Goal: Find specific page/section: Find specific page/section

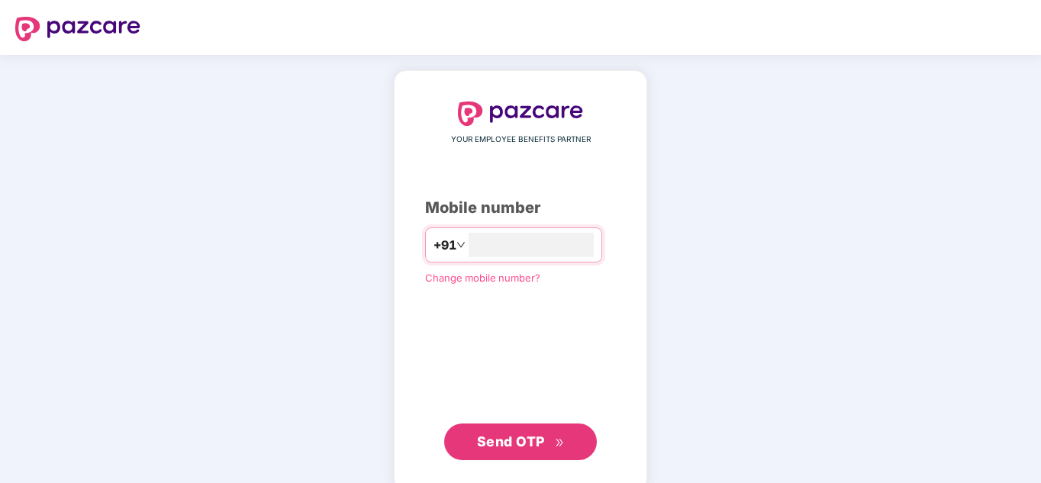
type input "**********"
click at [525, 442] on span "Send OTP" at bounding box center [511, 441] width 68 height 16
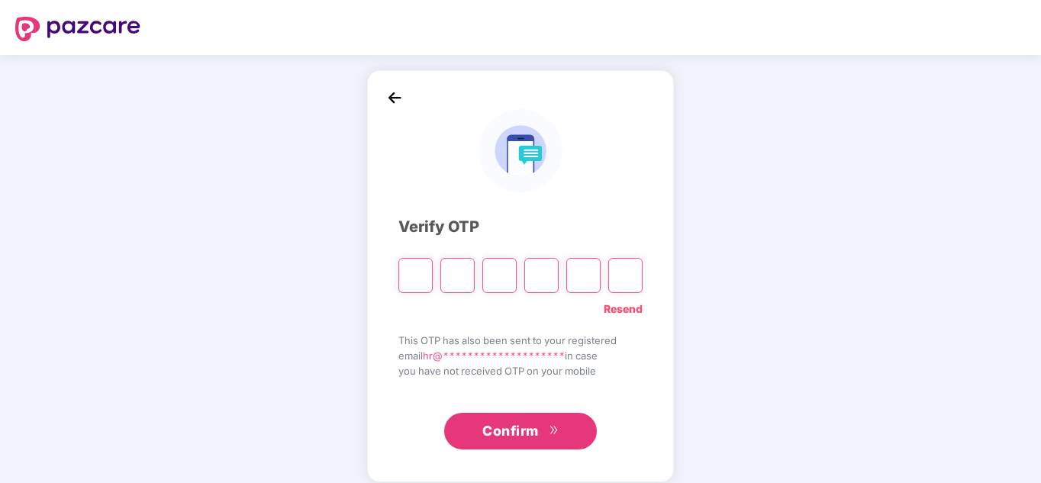
paste input "*"
type input "*"
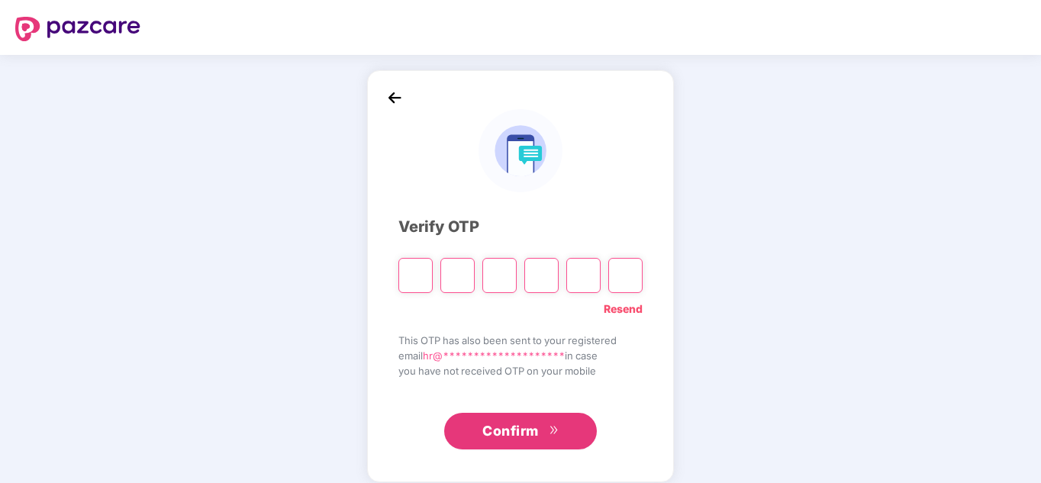
type input "*"
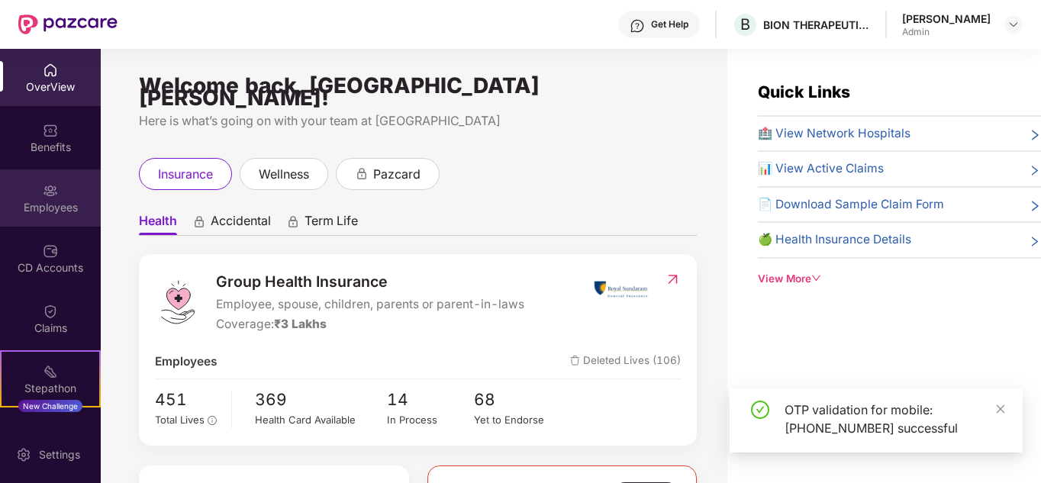
click at [55, 202] on div "Employees" at bounding box center [50, 207] width 101 height 15
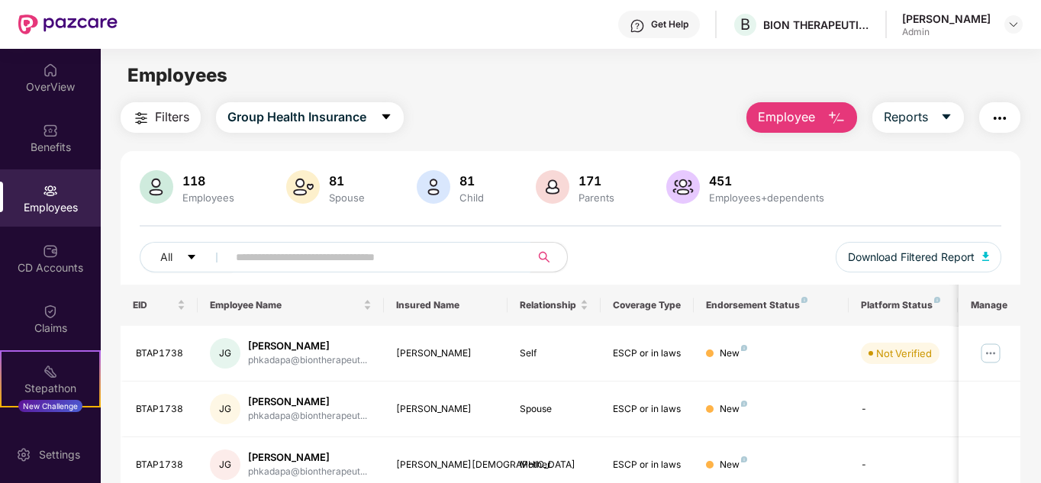
click at [285, 262] on input "text" at bounding box center [373, 257] width 274 height 23
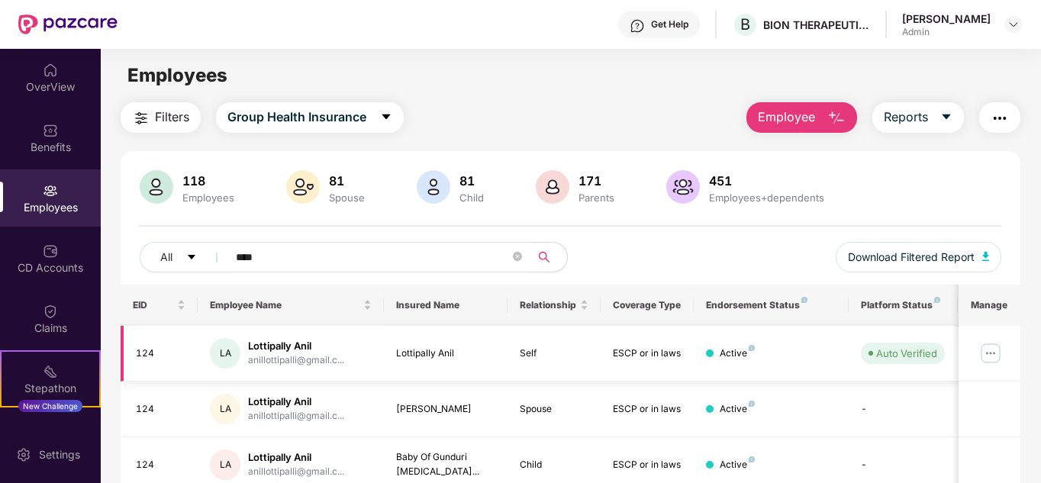
type input "****"
click at [307, 351] on div "Lottipally Anil" at bounding box center [296, 346] width 96 height 14
click at [997, 352] on img at bounding box center [990, 353] width 24 height 24
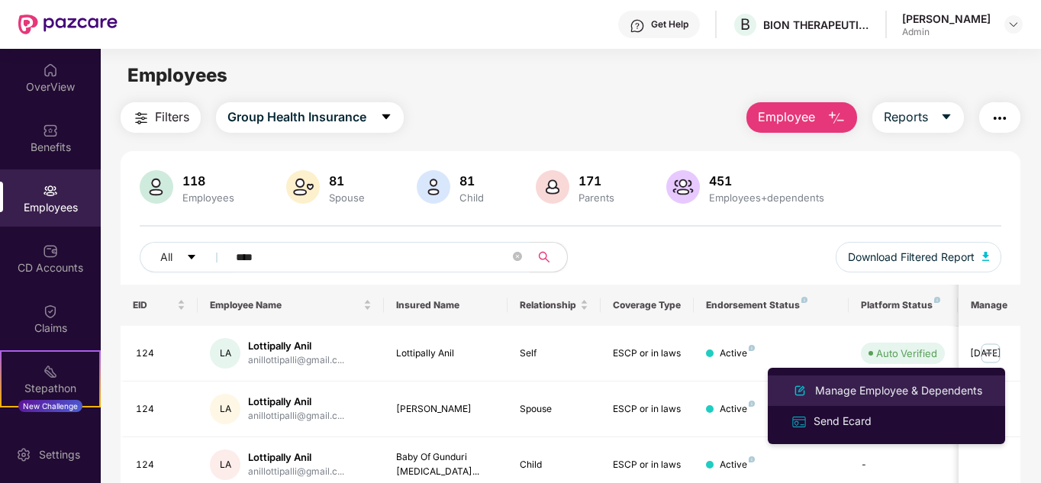
click at [857, 396] on div "Manage Employee & Dependents" at bounding box center [898, 390] width 173 height 17
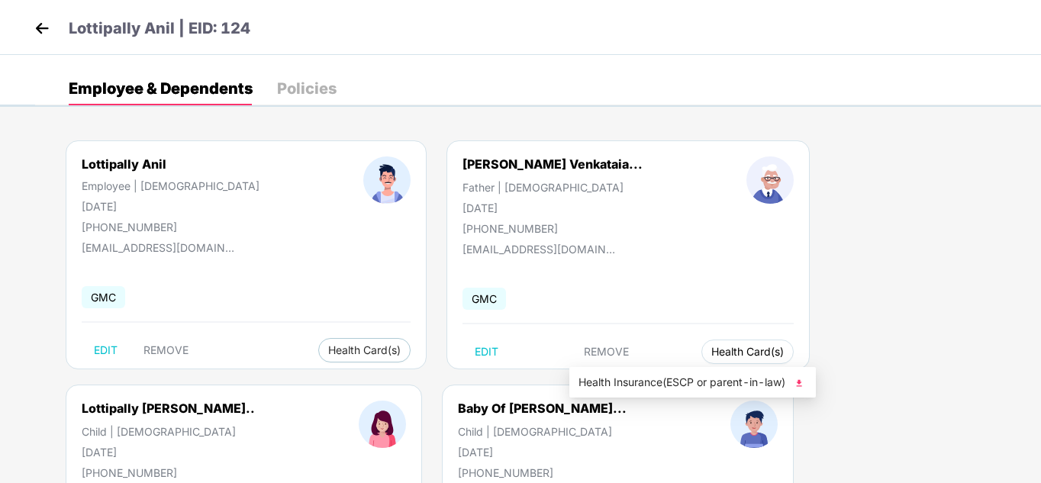
click at [711, 353] on span "Health Card(s)" at bounding box center [747, 352] width 72 height 8
click at [806, 380] on img at bounding box center [798, 382] width 15 height 15
click at [328, 350] on span "Health Card(s)" at bounding box center [364, 350] width 72 height 8
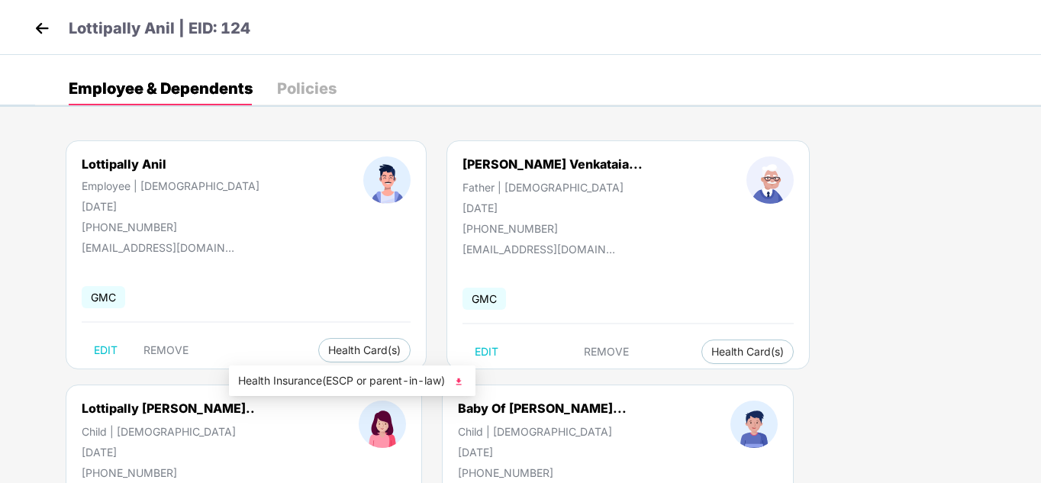
click at [464, 384] on img at bounding box center [458, 381] width 15 height 15
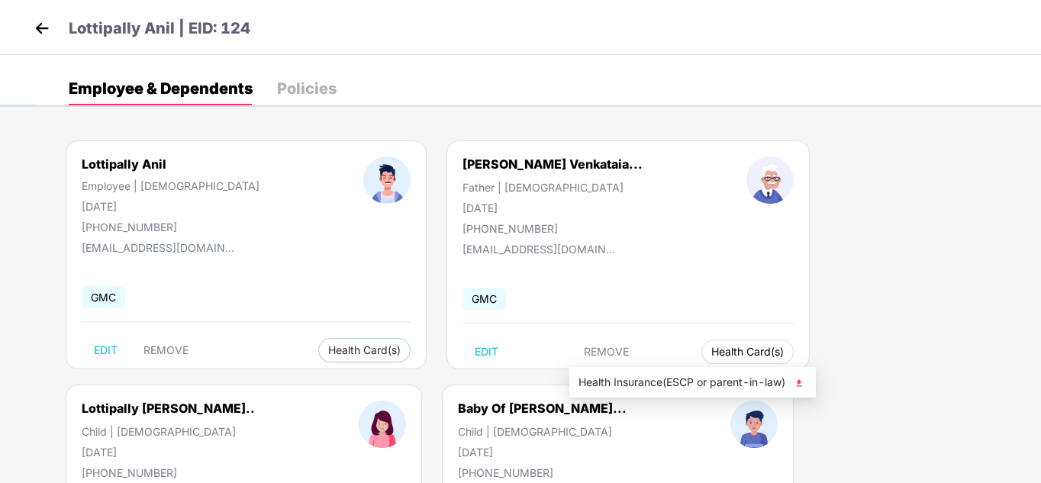
click at [711, 348] on span "Health Card(s)" at bounding box center [747, 352] width 72 height 8
click at [805, 382] on img at bounding box center [798, 382] width 15 height 15
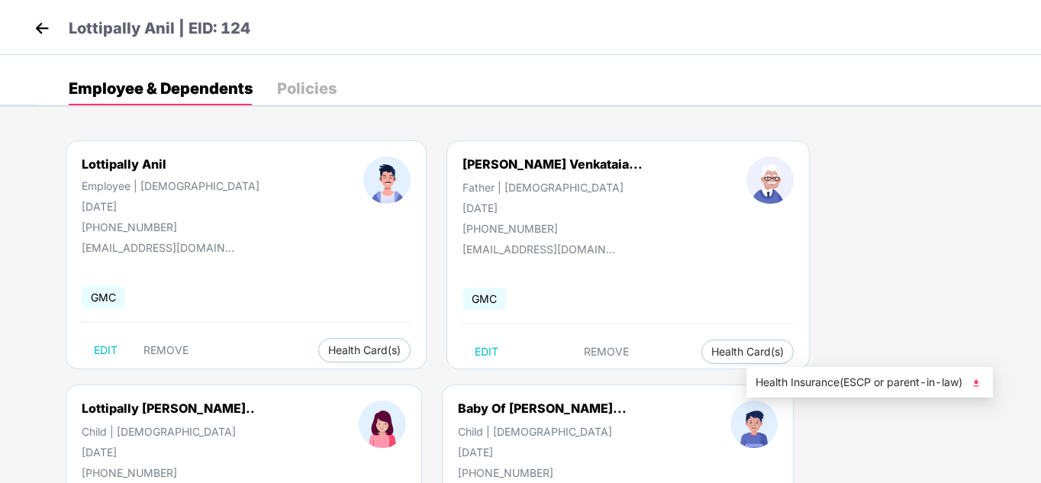
click at [980, 381] on img at bounding box center [975, 382] width 15 height 15
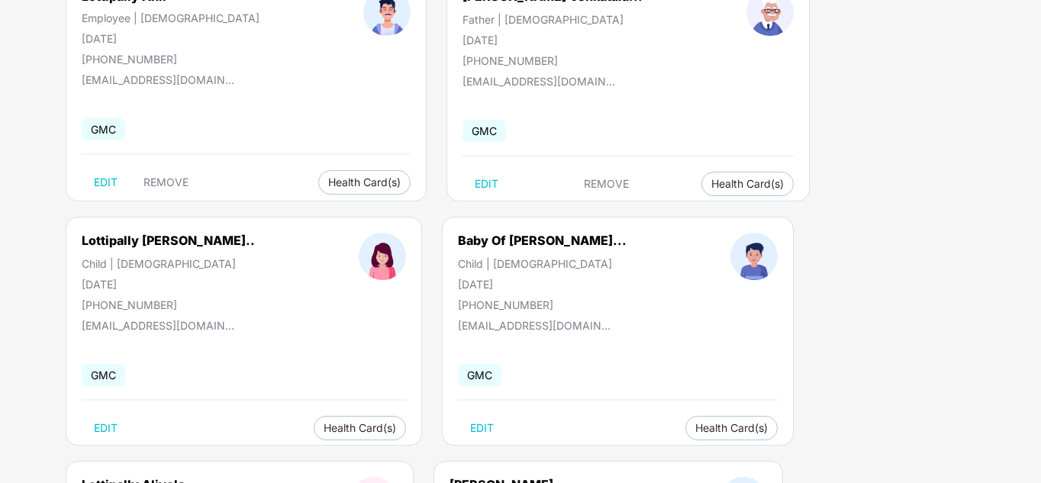
scroll to position [169, 0]
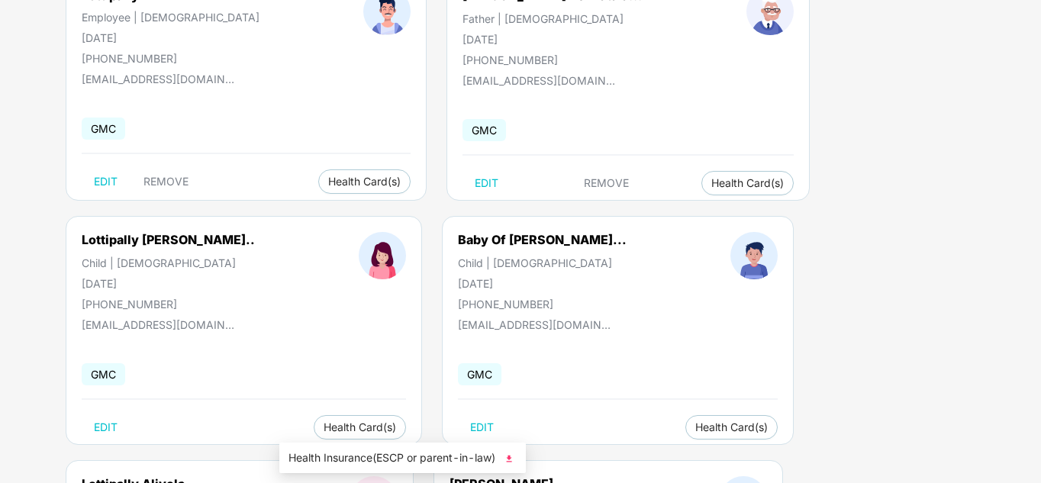
click at [517, 459] on img at bounding box center [508, 458] width 15 height 15
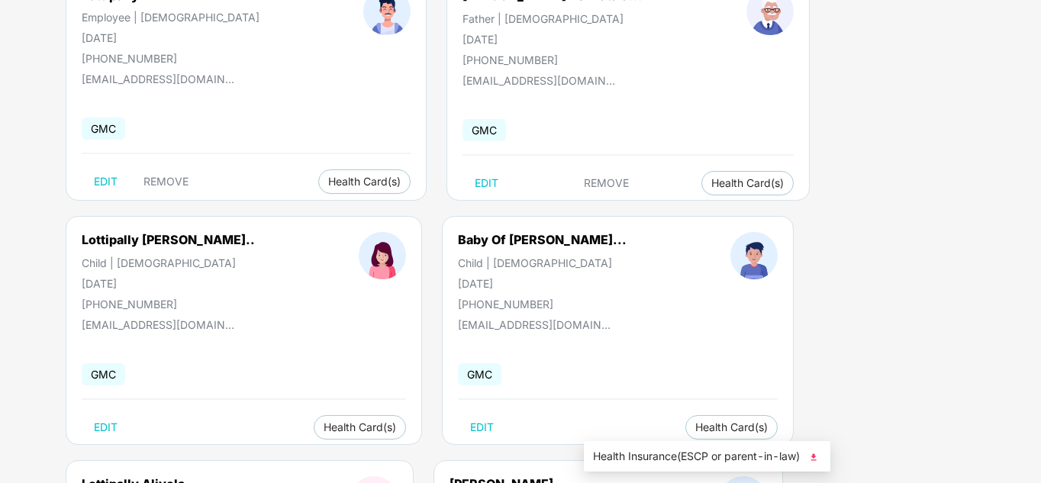
click at [819, 462] on img at bounding box center [813, 456] width 15 height 15
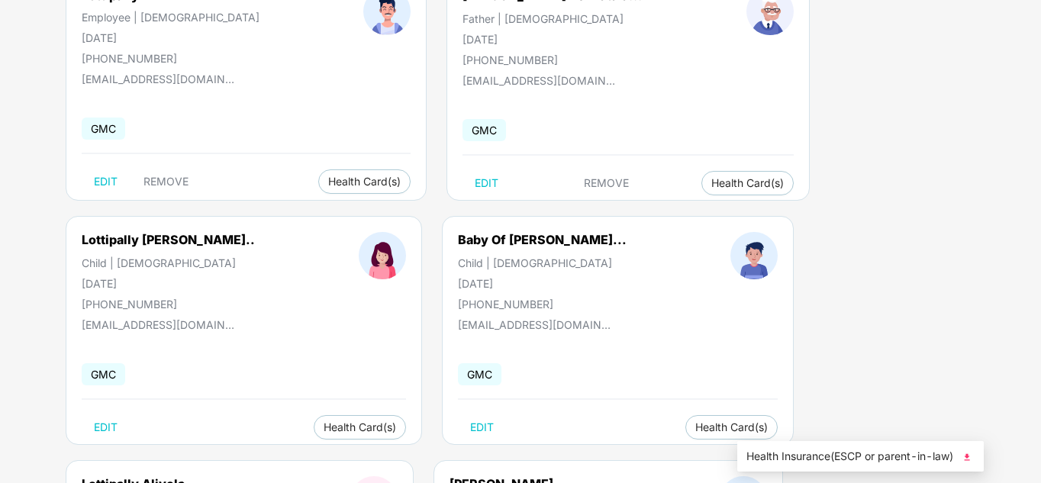
click at [970, 456] on img at bounding box center [966, 456] width 15 height 15
